Goal: Task Accomplishment & Management: Contribute content

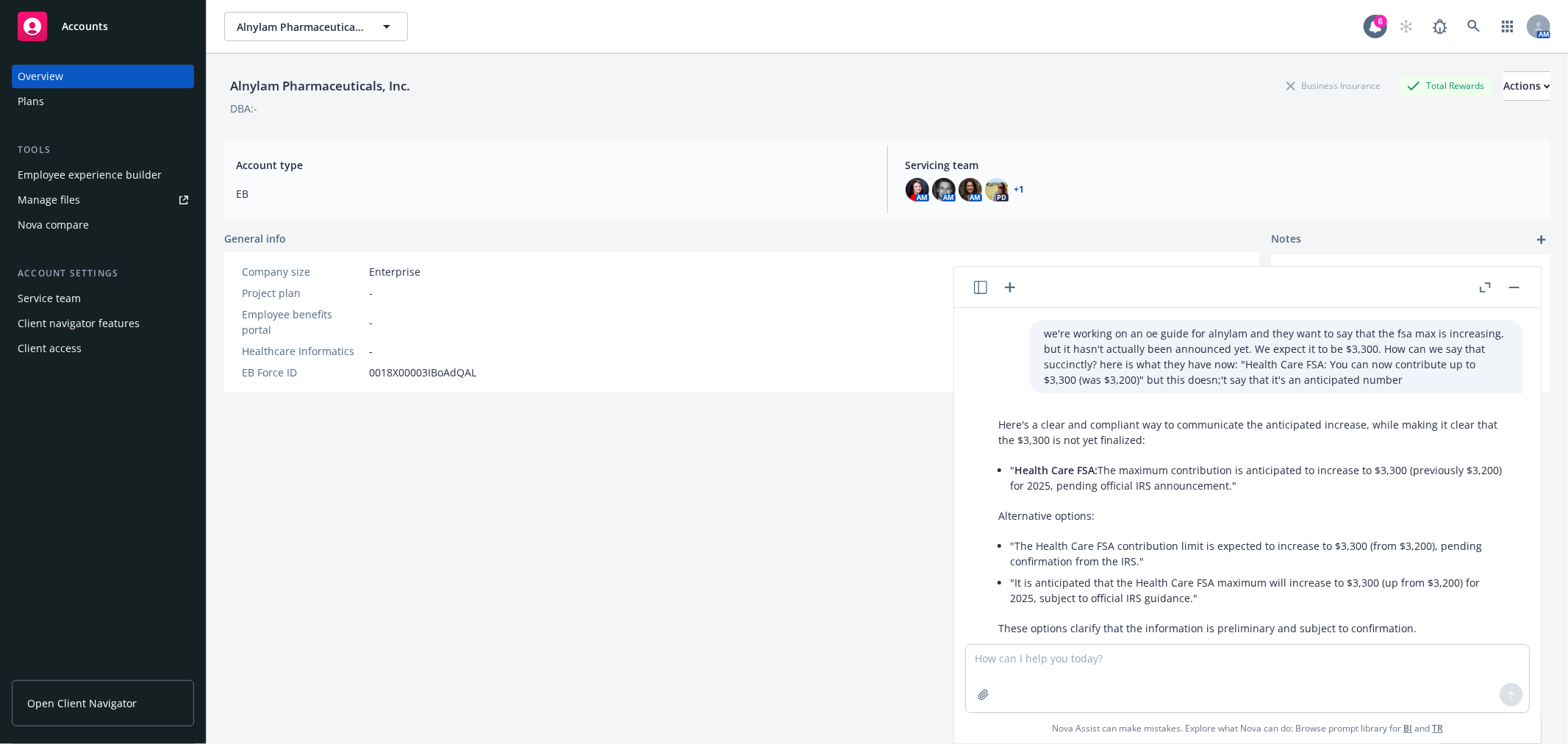
scroll to position [76, 0]
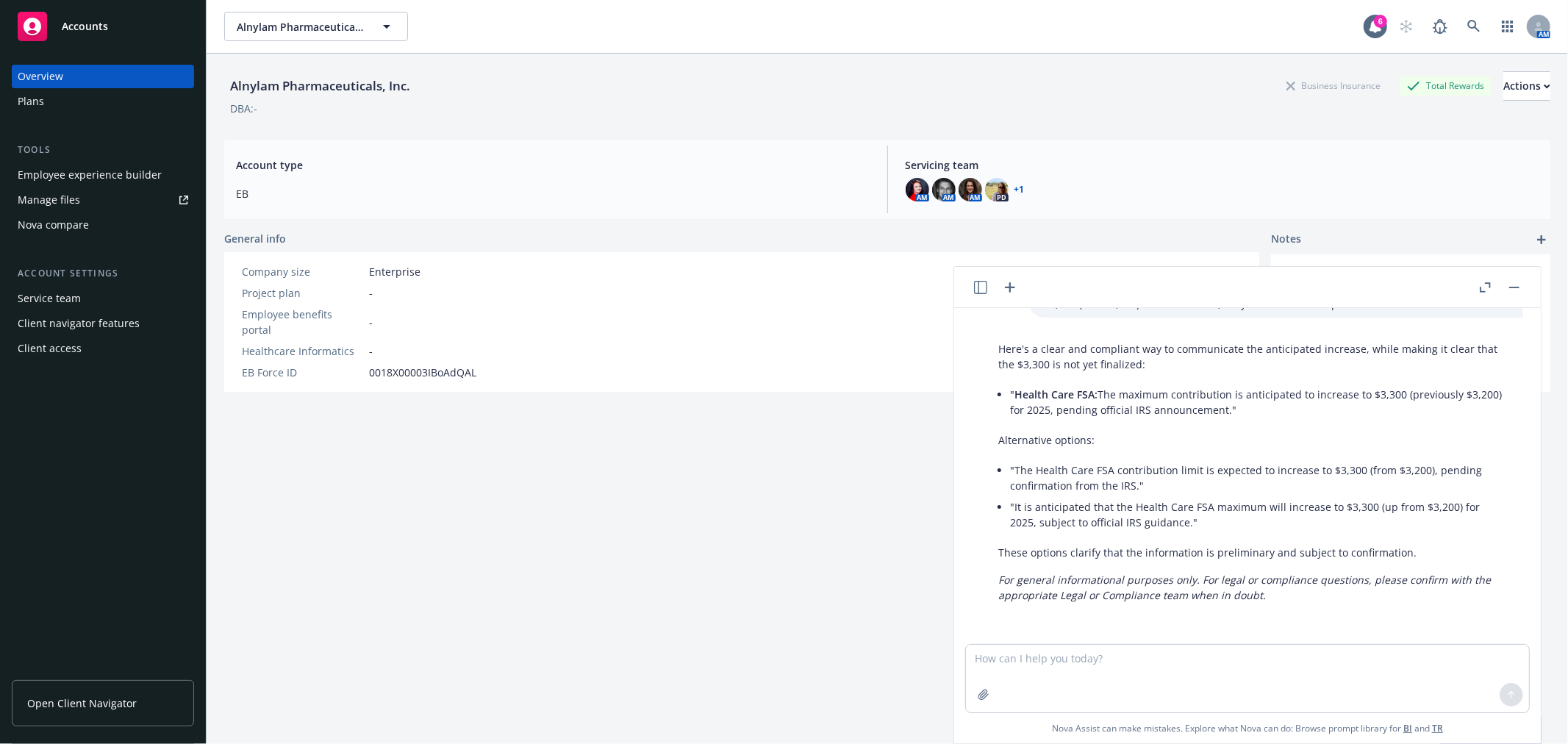
click at [1513, 290] on button "button" at bounding box center [1515, 287] width 18 height 18
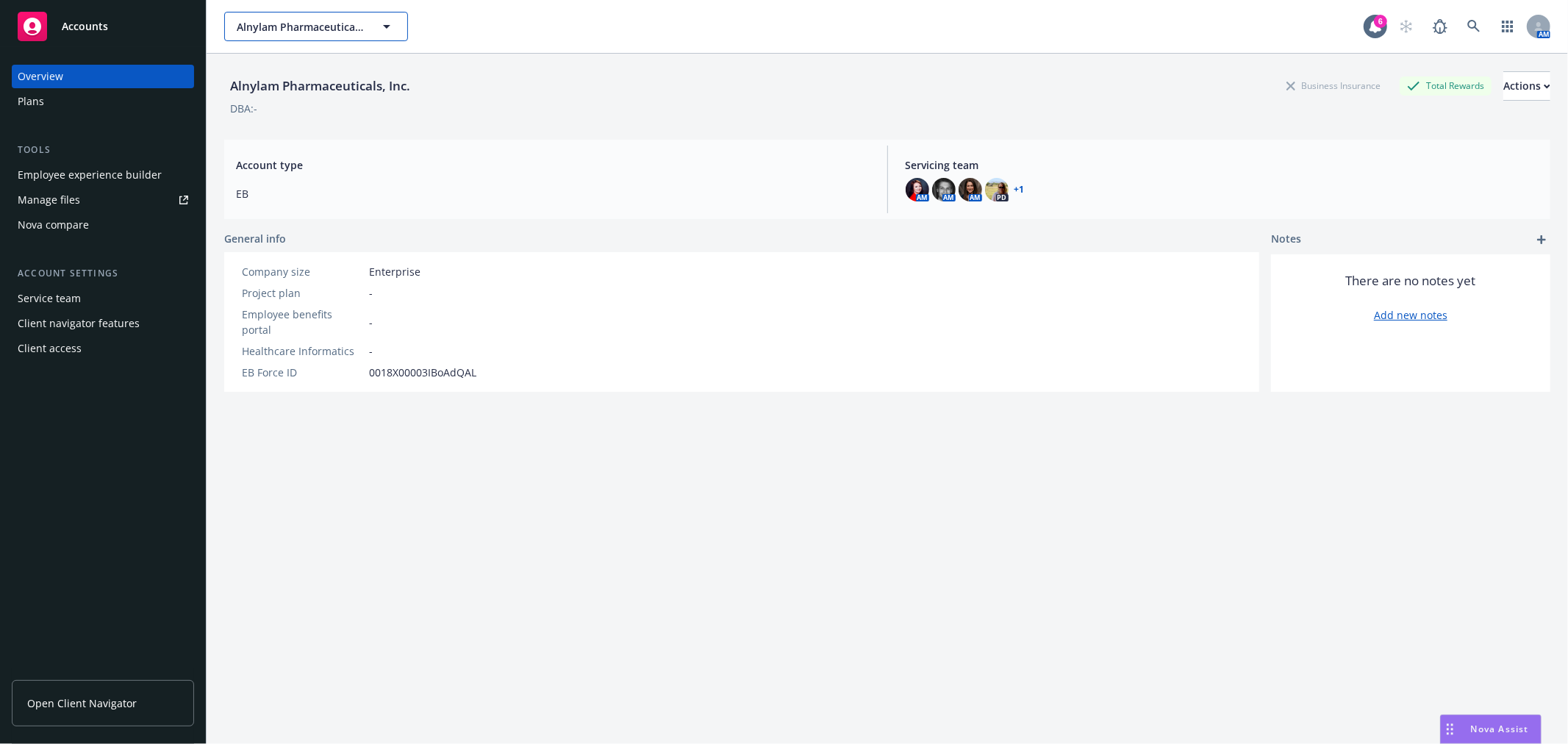
click at [318, 28] on span "Alnylam Pharmaceuticals, Inc." at bounding box center [300, 27] width 128 height 15
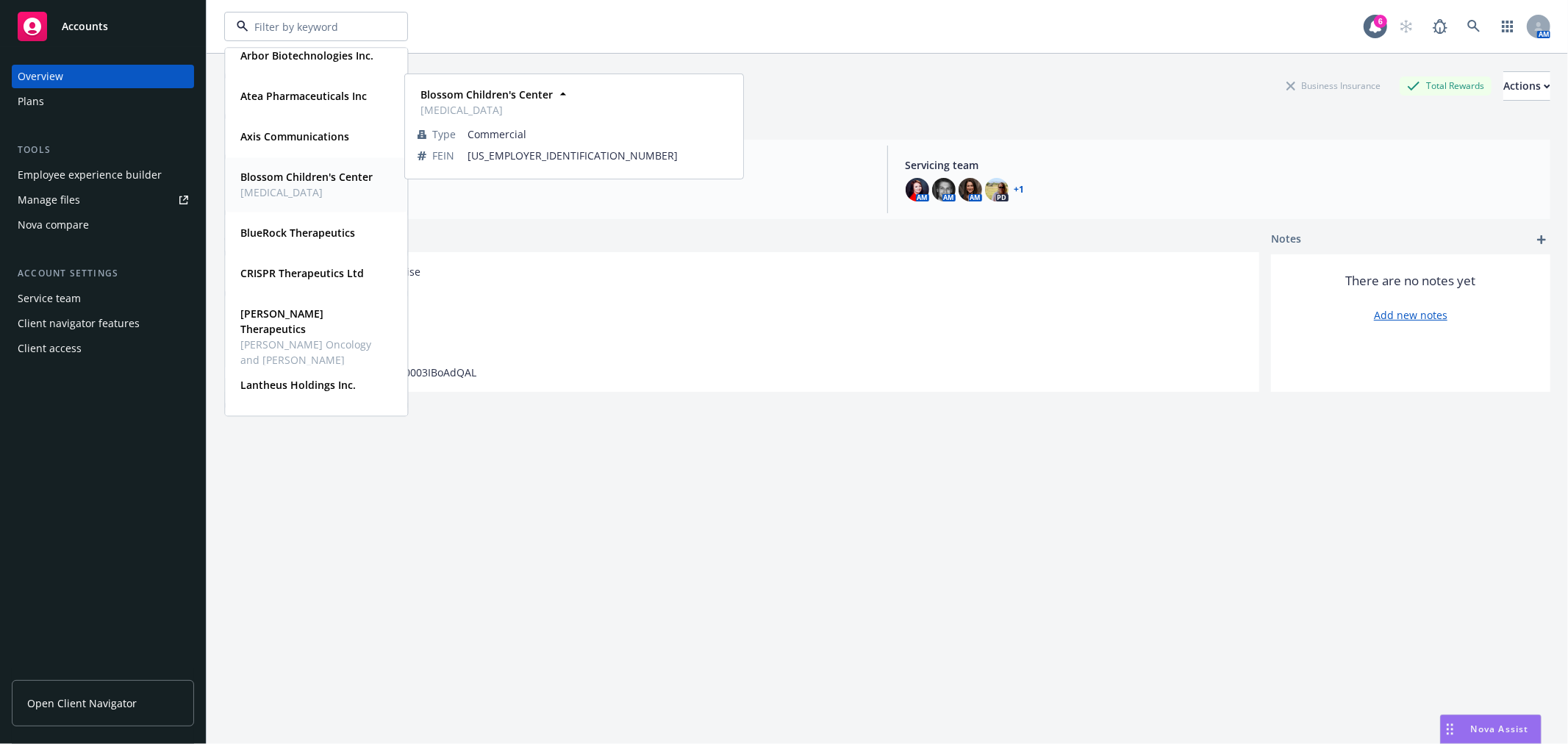
scroll to position [437, 0]
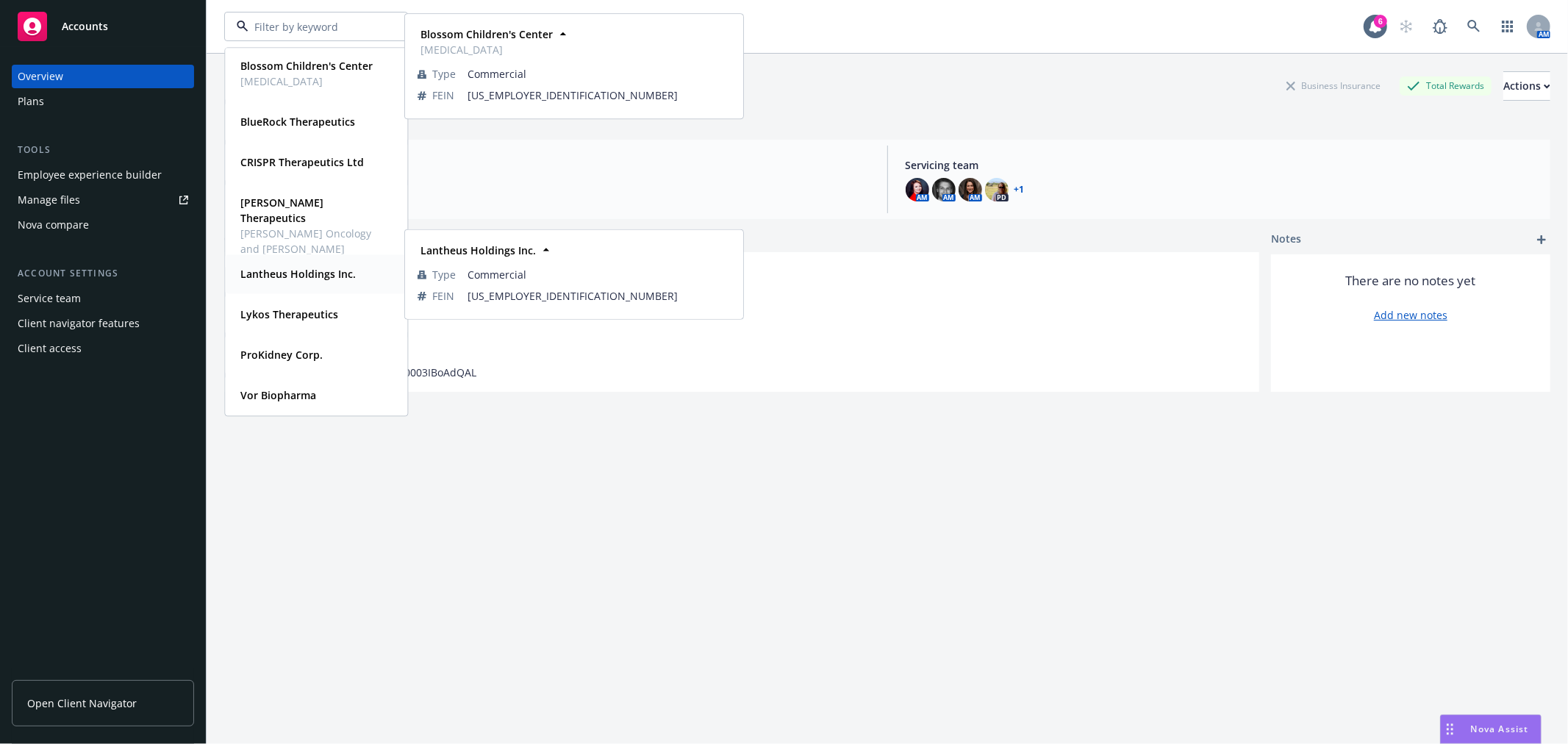
click at [314, 283] on div "Lantheus Holdings Inc." at bounding box center [297, 274] width 124 height 22
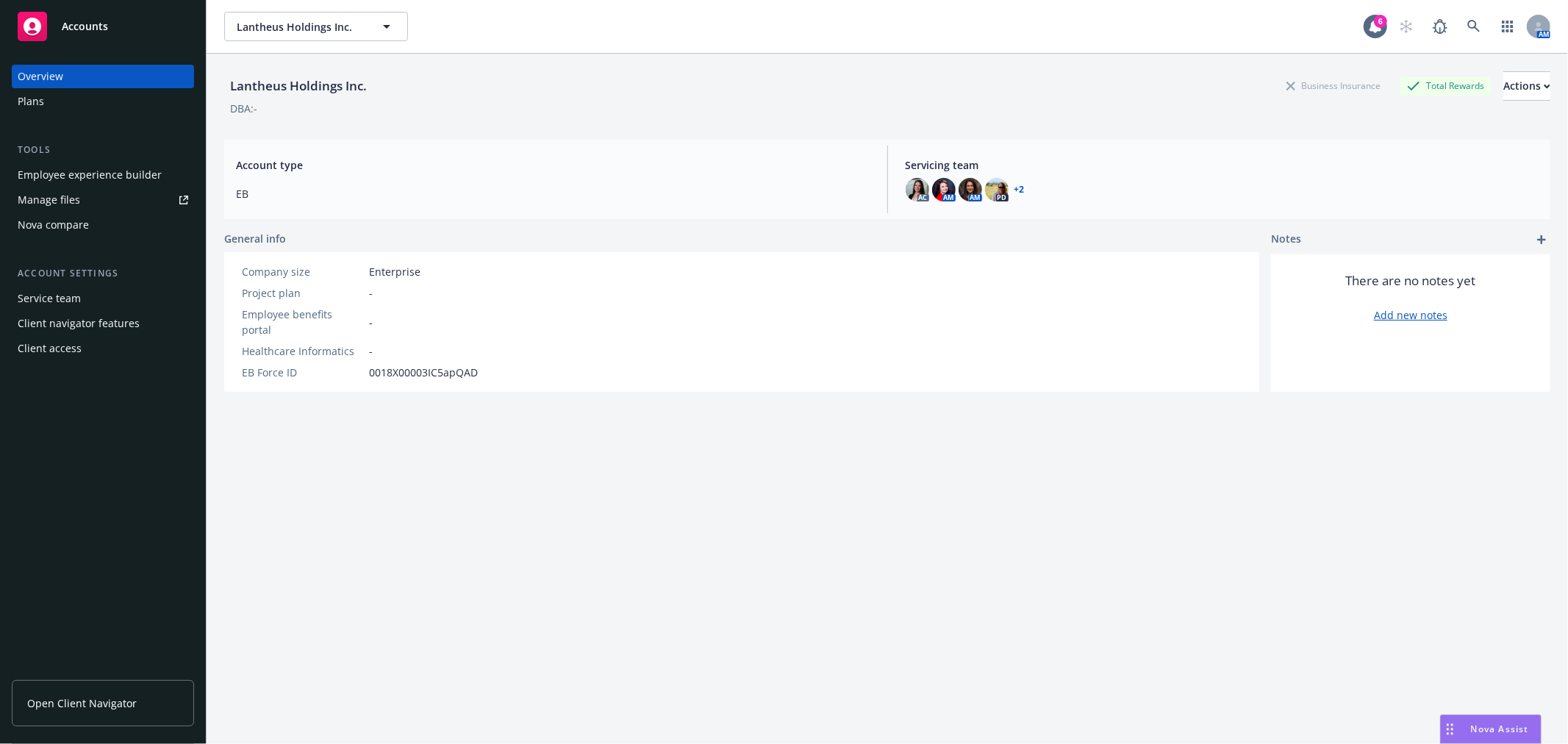
click at [79, 199] on link "Manage files" at bounding box center [103, 200] width 182 height 23
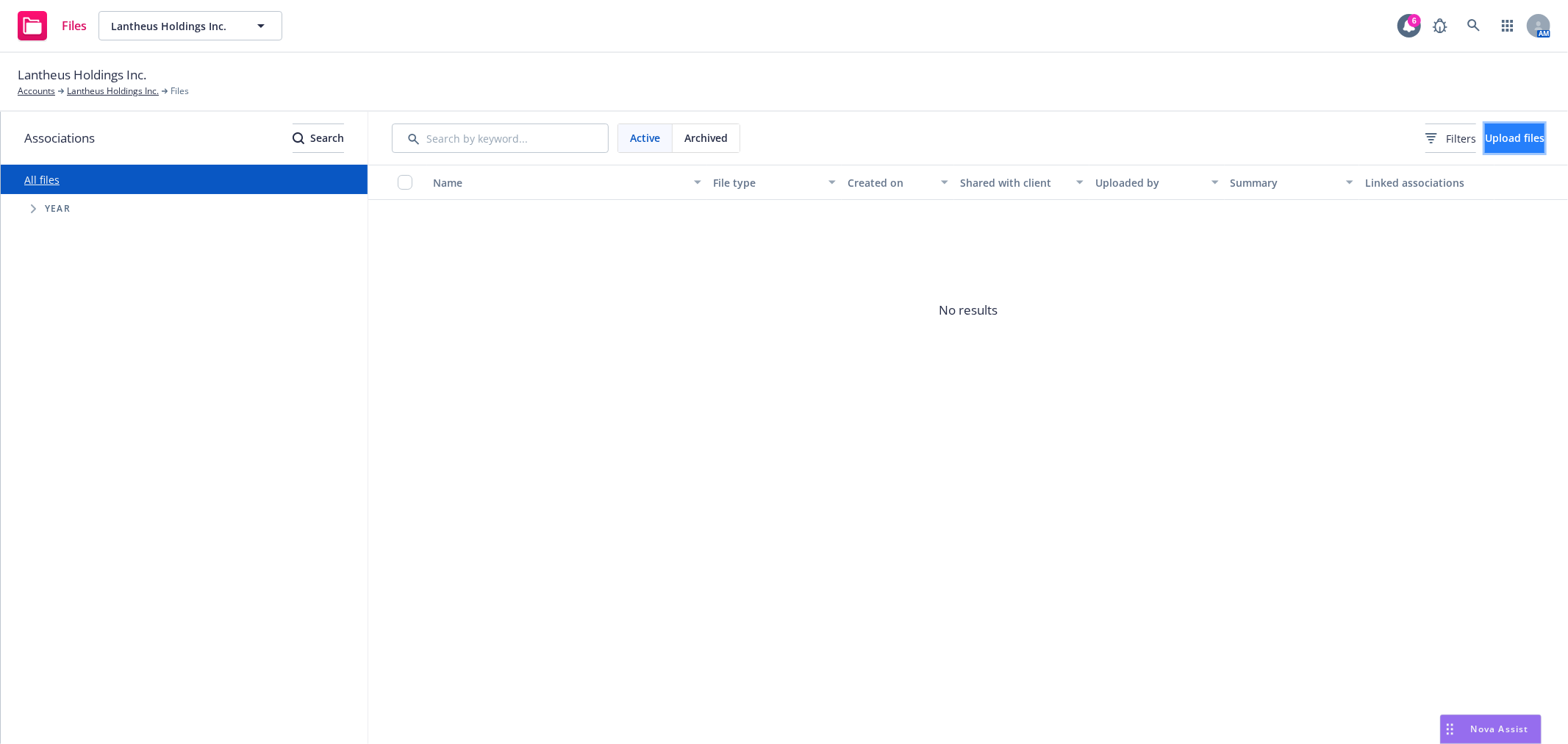
click at [1509, 144] on span "Upload files" at bounding box center [1515, 138] width 60 height 14
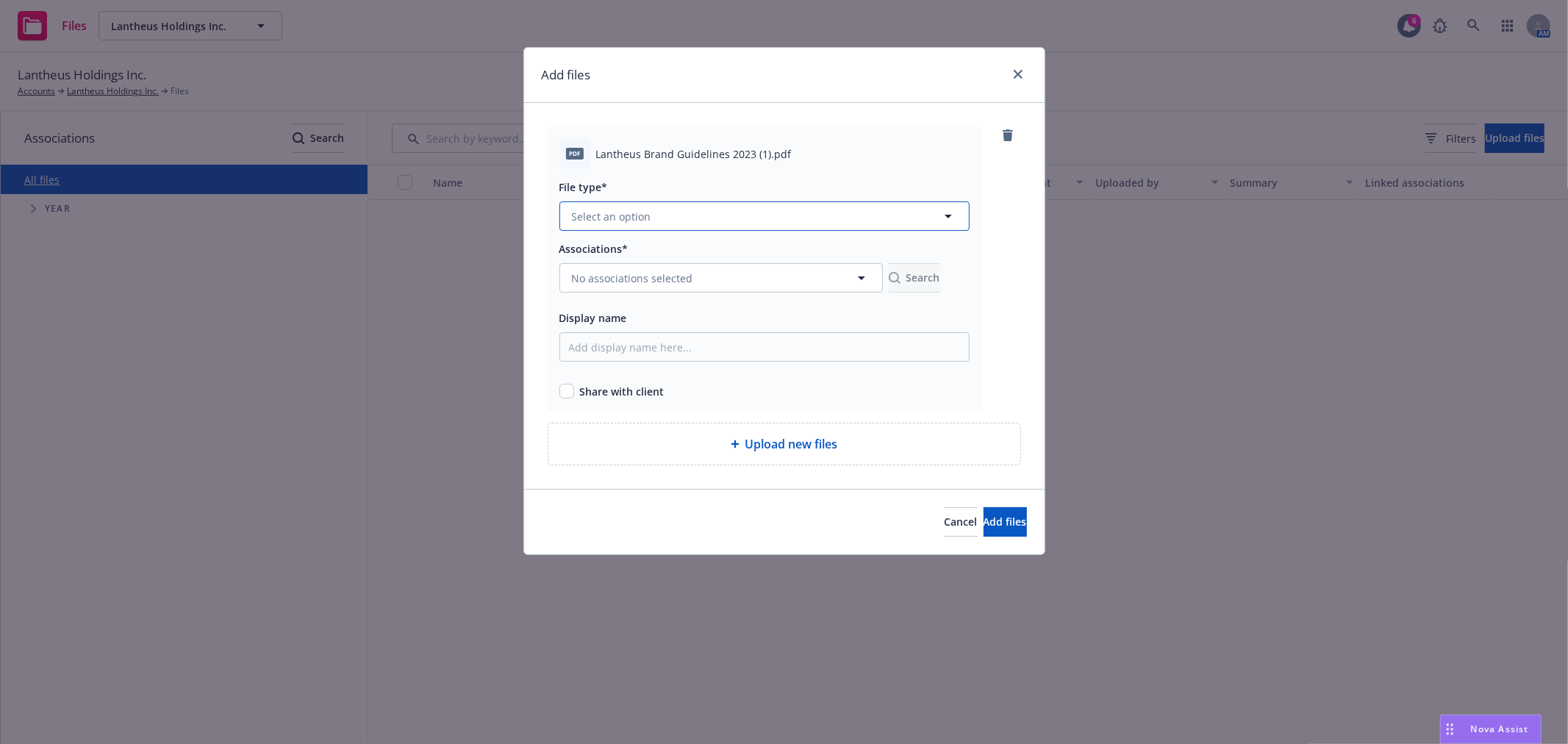
click at [658, 215] on button "Select an option" at bounding box center [764, 216] width 410 height 29
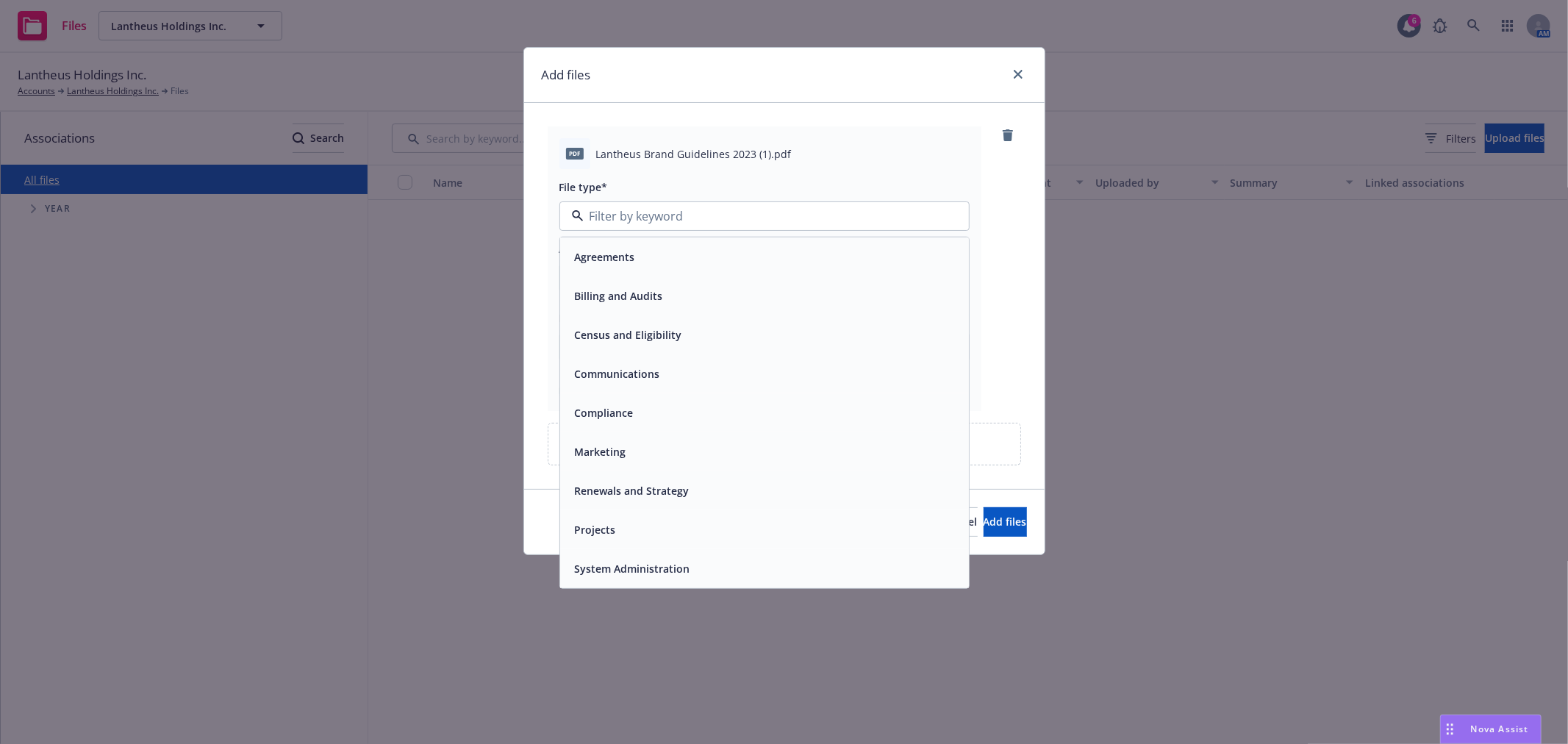
click at [647, 356] on div "Communications" at bounding box center [764, 374] width 409 height 39
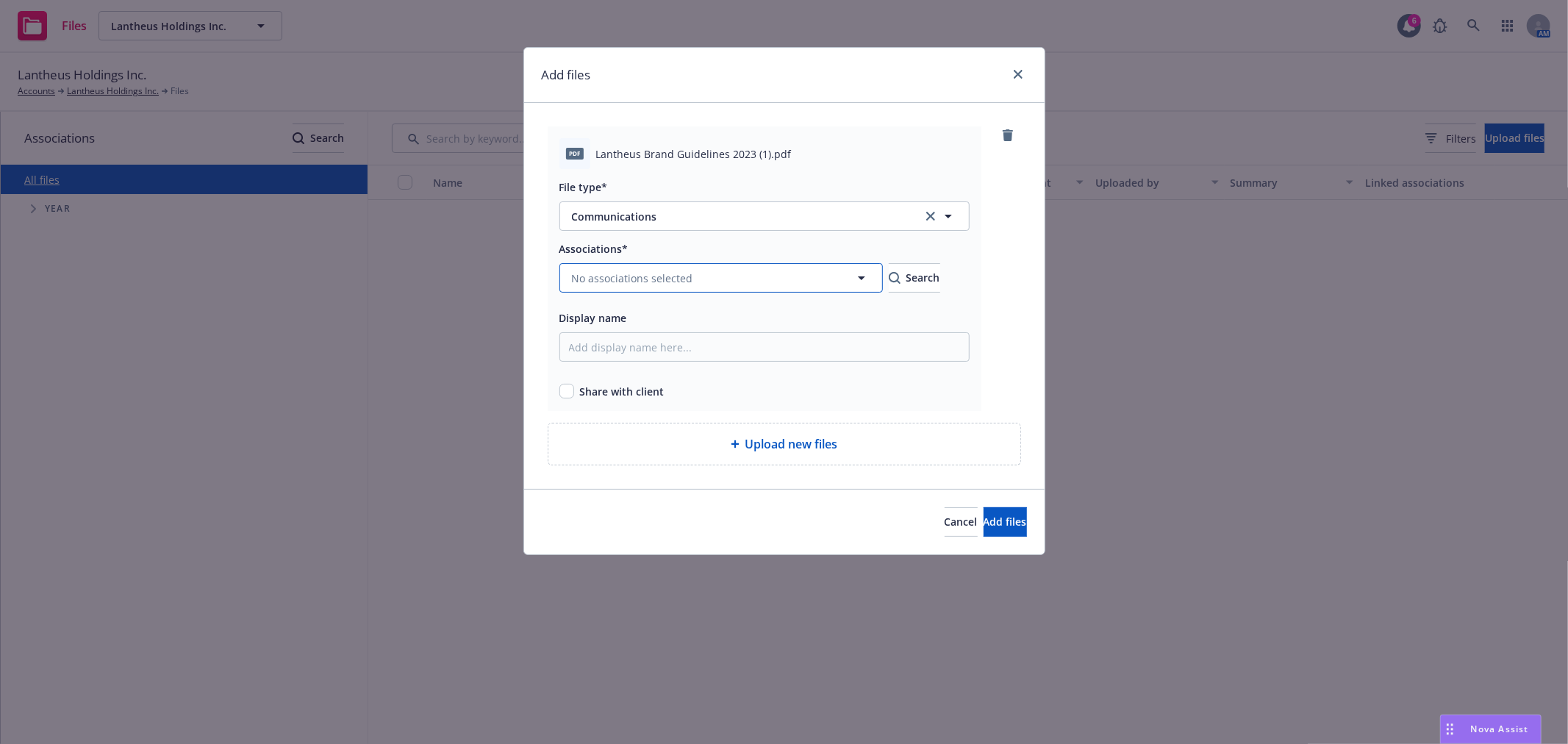
click at [613, 272] on span "No associations selected" at bounding box center [632, 278] width 121 height 15
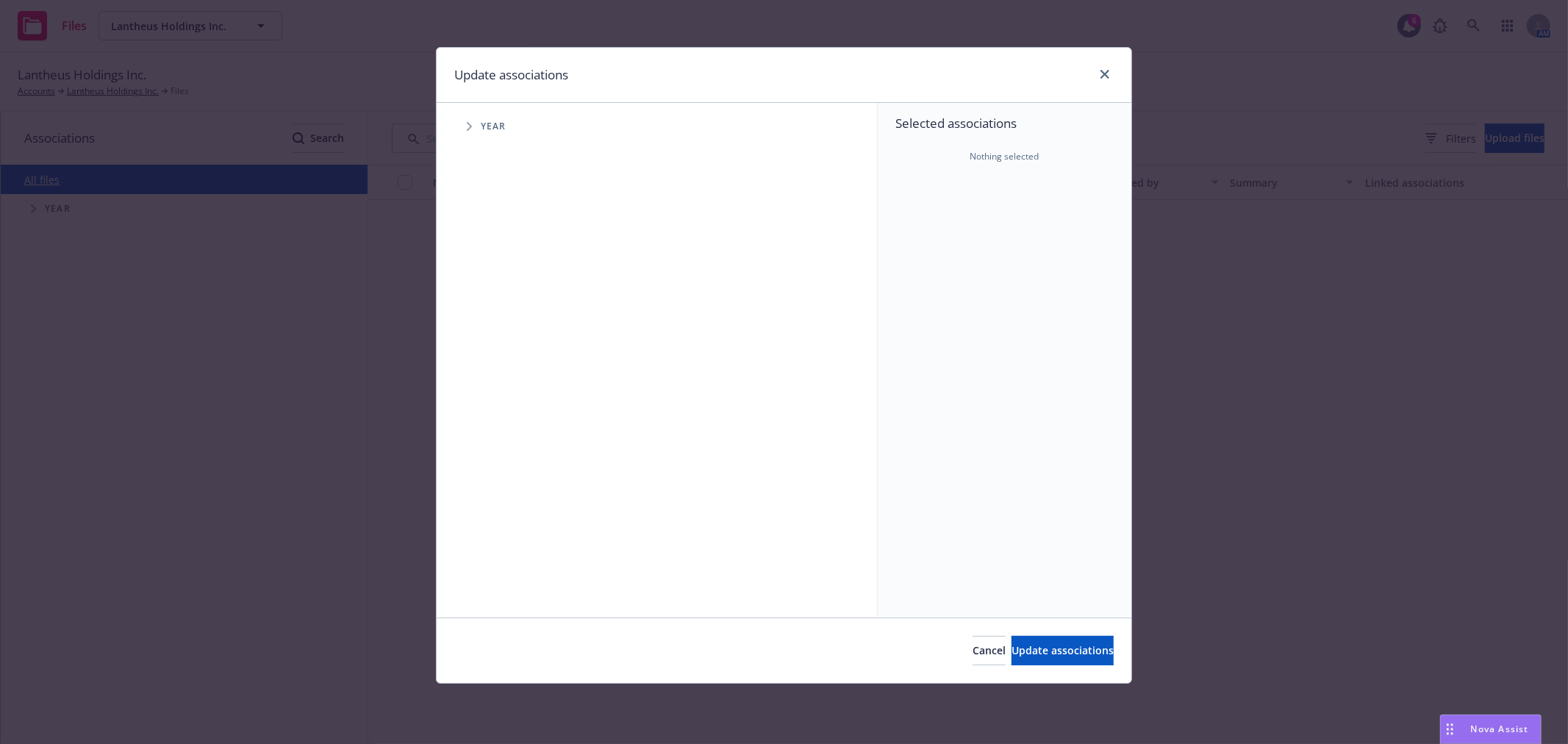
click at [478, 119] on span "Tree Example" at bounding box center [469, 126] width 23 height 23
click at [506, 324] on input "Tree Example" at bounding box center [506, 328] width 15 height 15
checkbox input "true"
click at [502, 362] on input "Tree Example" at bounding box center [506, 362] width 15 height 15
checkbox input "true"
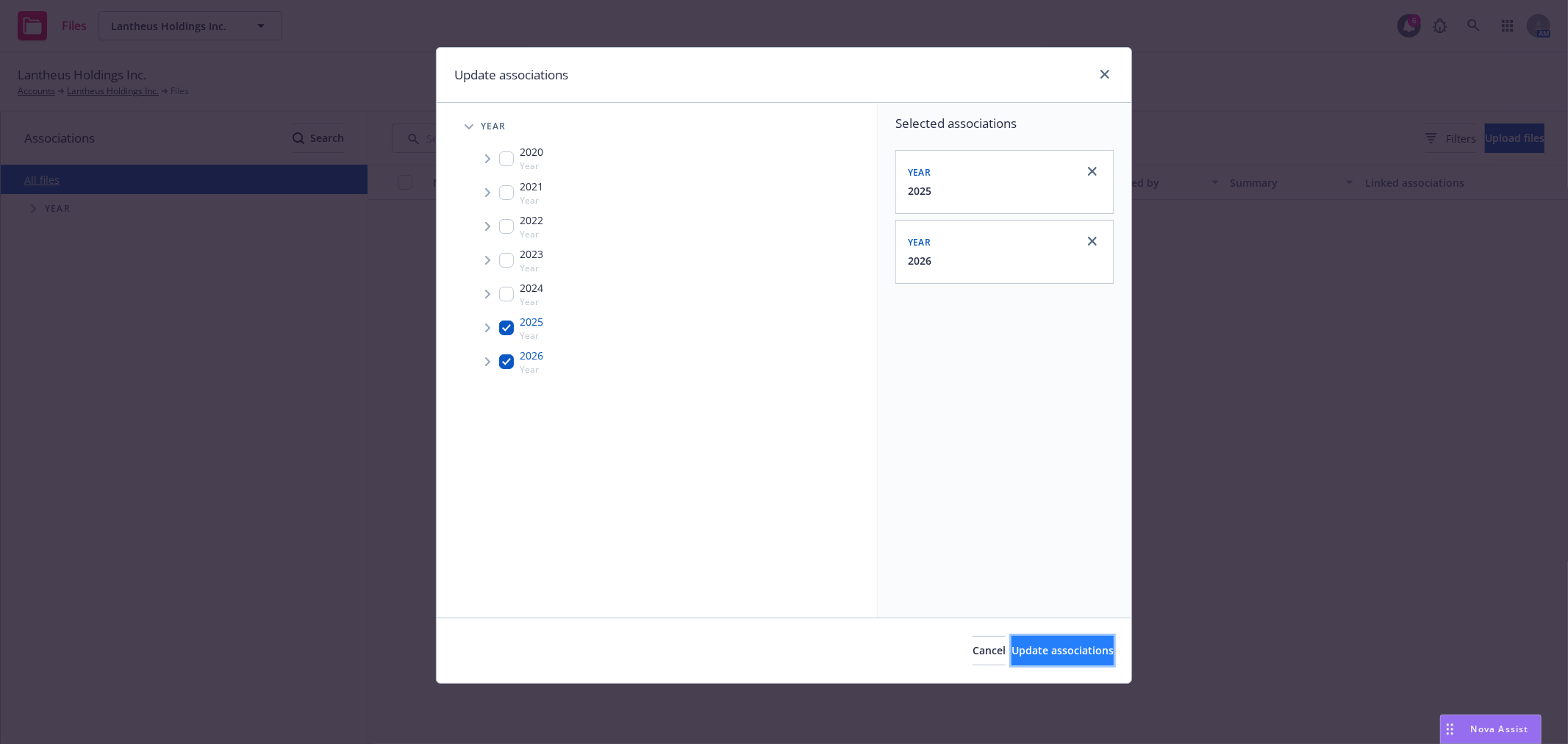
click at [1028, 647] on span "Update associations" at bounding box center [1063, 651] width 102 height 14
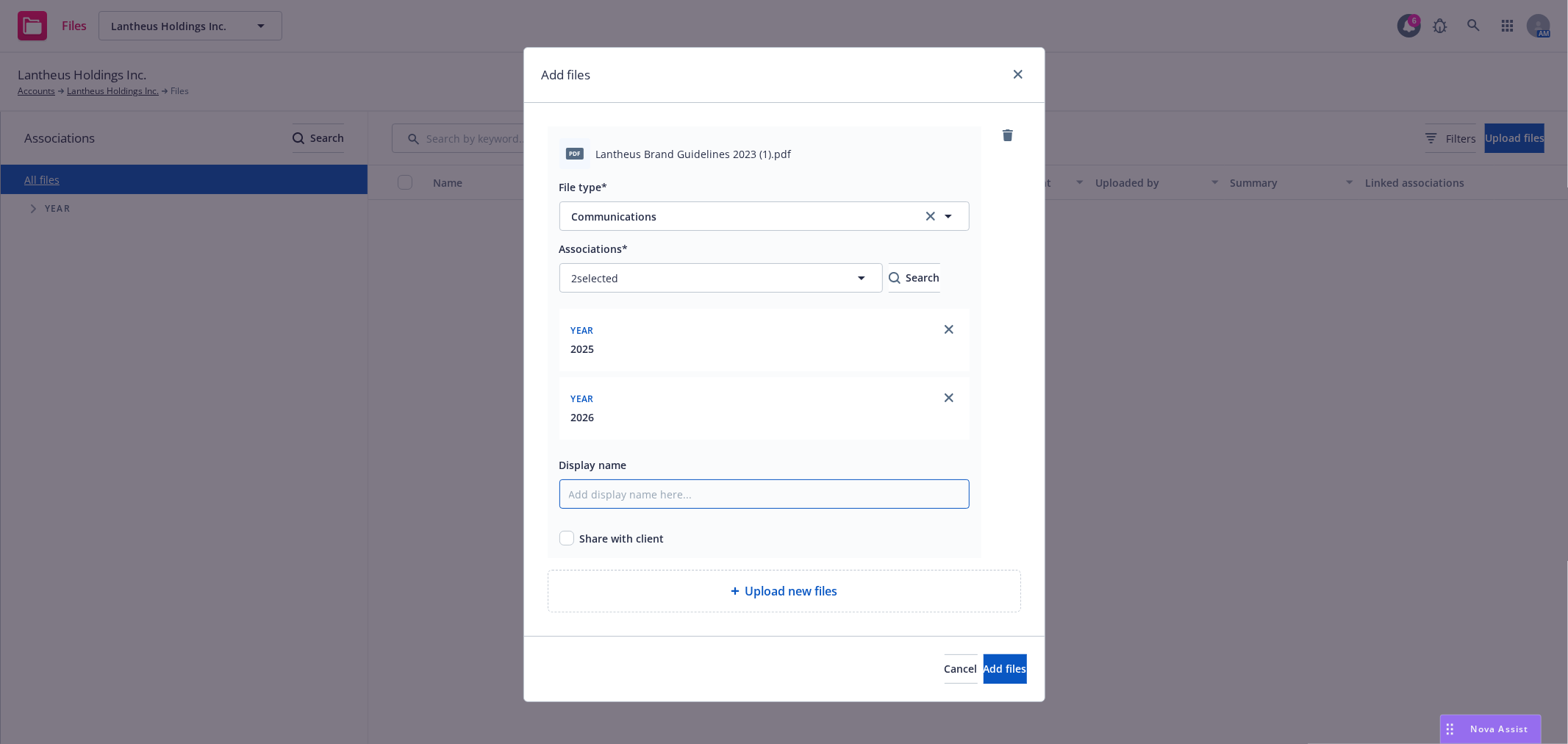
click at [634, 495] on input "Display name" at bounding box center [764, 494] width 410 height 29
type input "L"
type input "Brand Guidelines- Lantheus"
click at [1000, 677] on button "Add files" at bounding box center [1005, 669] width 43 height 29
